Goal: Find specific page/section: Find specific page/section

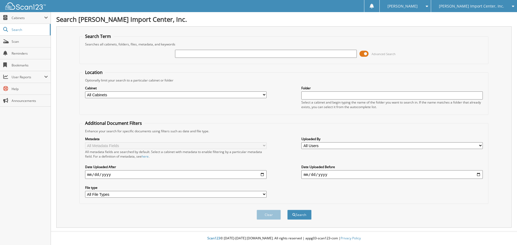
click at [245, 53] on input "text" at bounding box center [266, 54] width 182 height 8
type input "2556306"
click at [287, 210] on button "Search" at bounding box center [299, 215] width 24 height 10
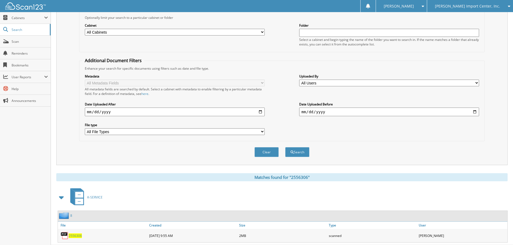
scroll to position [77, 0]
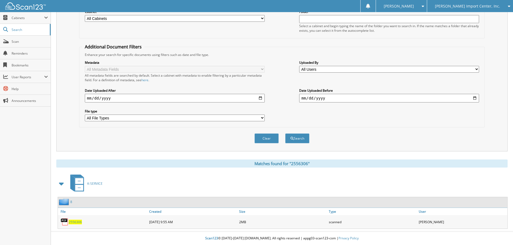
click at [72, 221] on span "2556306" at bounding box center [75, 222] width 13 height 5
